Goal: Browse casually: Explore the website without a specific task or goal

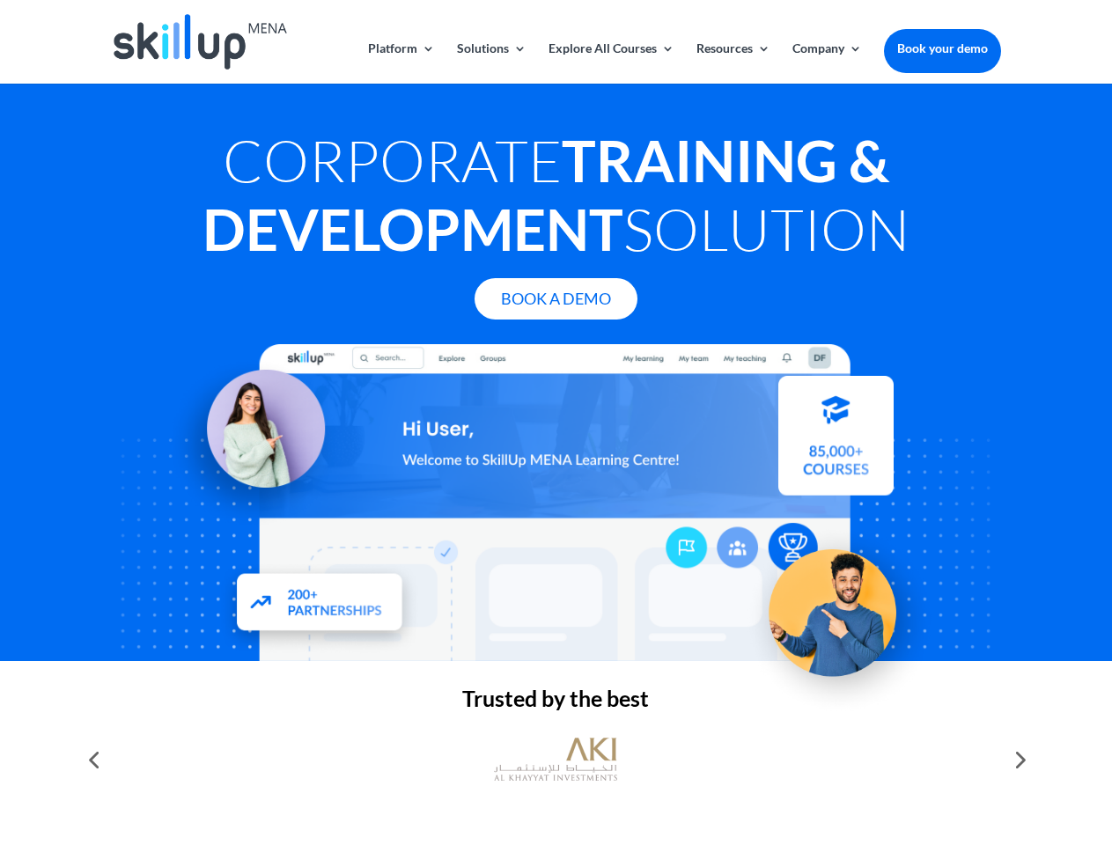
click at [556, 423] on div at bounding box center [555, 502] width 889 height 317
click at [490, 63] on link "Solutions" at bounding box center [492, 62] width 70 height 41
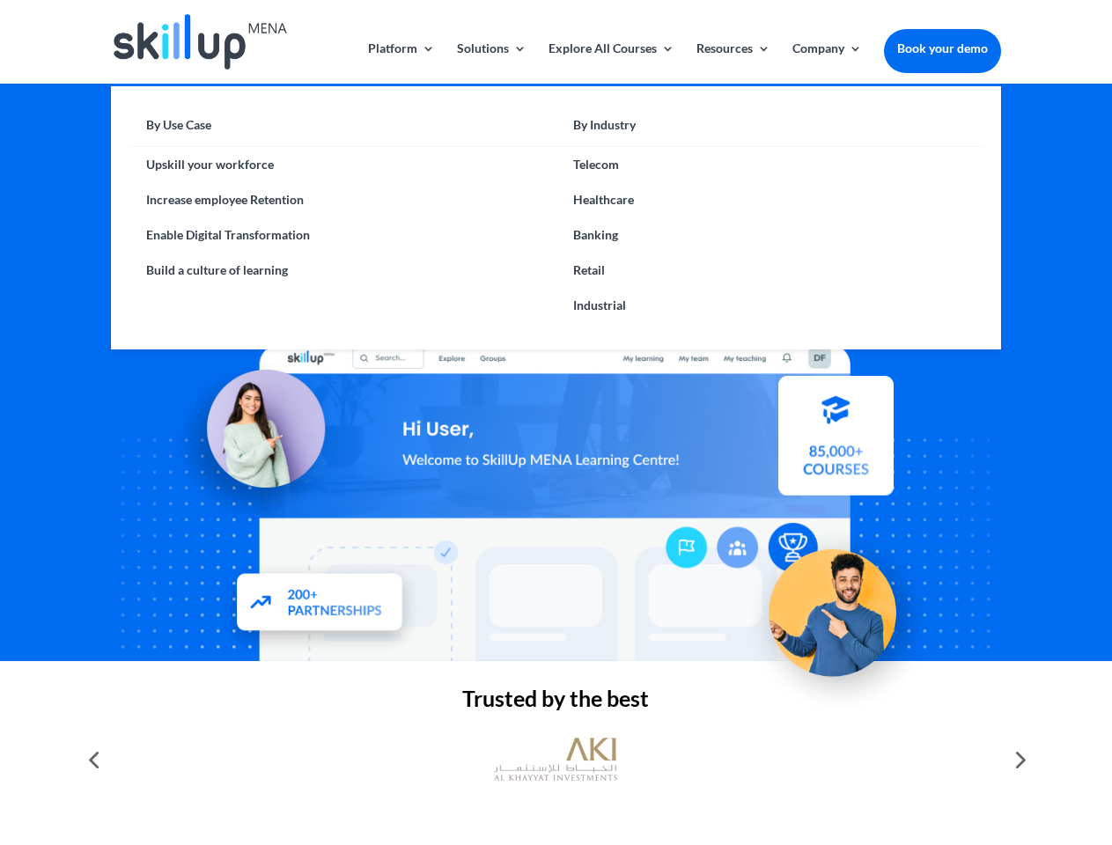
click at [610, 63] on link "Explore All Courses" at bounding box center [611, 62] width 126 height 41
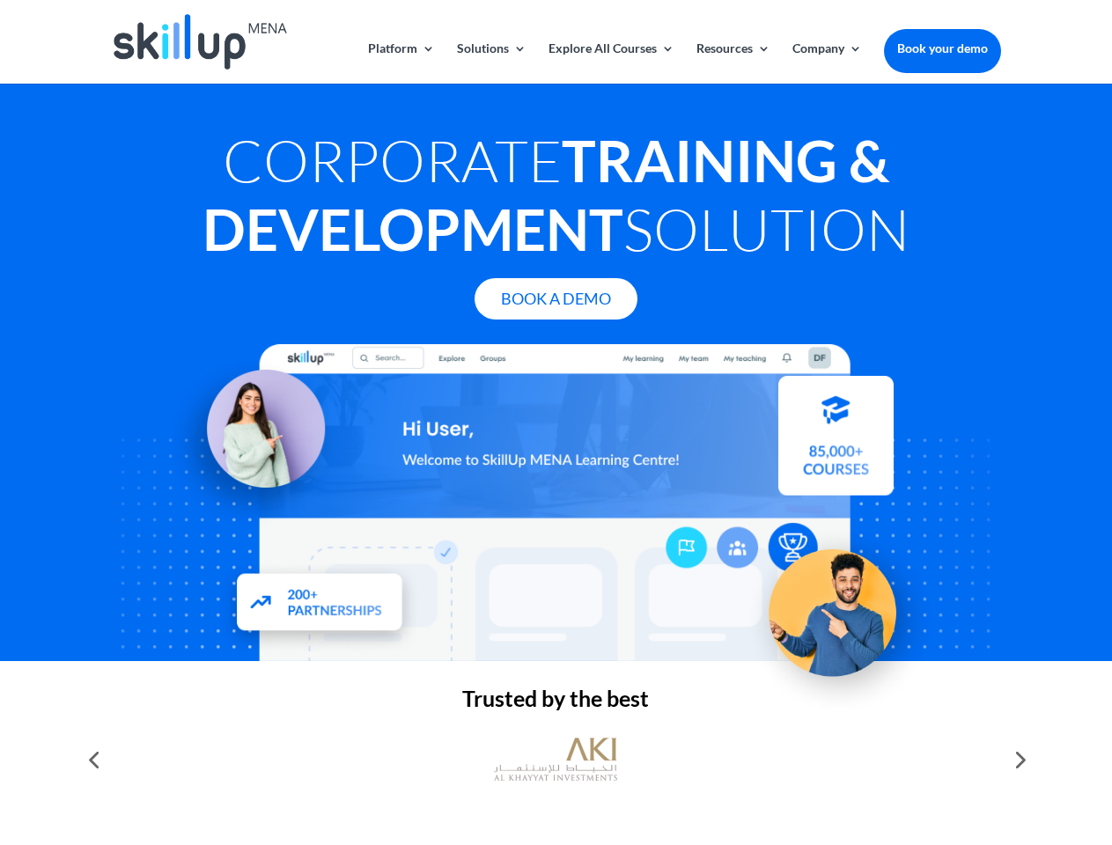
click at [732, 63] on link "Resources" at bounding box center [733, 62] width 74 height 41
click at [827, 63] on link "Company" at bounding box center [827, 62] width 70 height 41
click at [556, 760] on img at bounding box center [555, 760] width 123 height 62
